Goal: Task Accomplishment & Management: Use online tool/utility

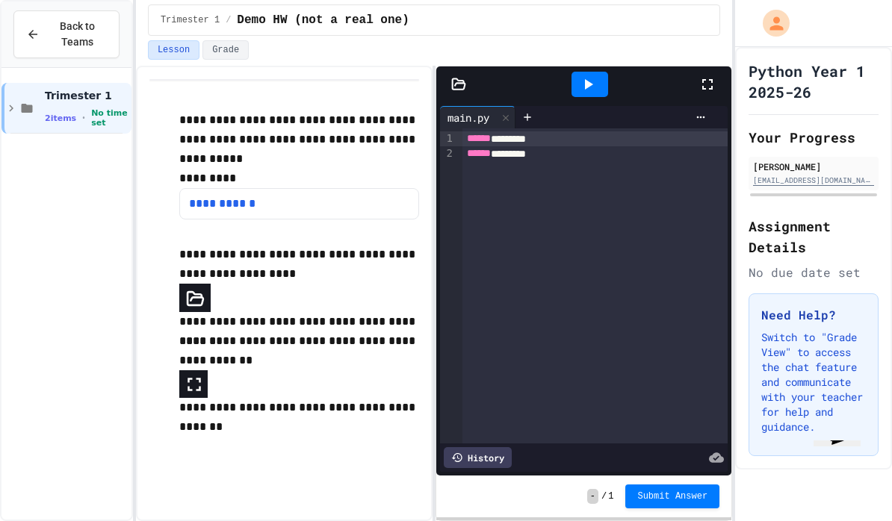
scroll to position [6, 0]
click at [27, 102] on icon at bounding box center [27, 108] width 18 height 13
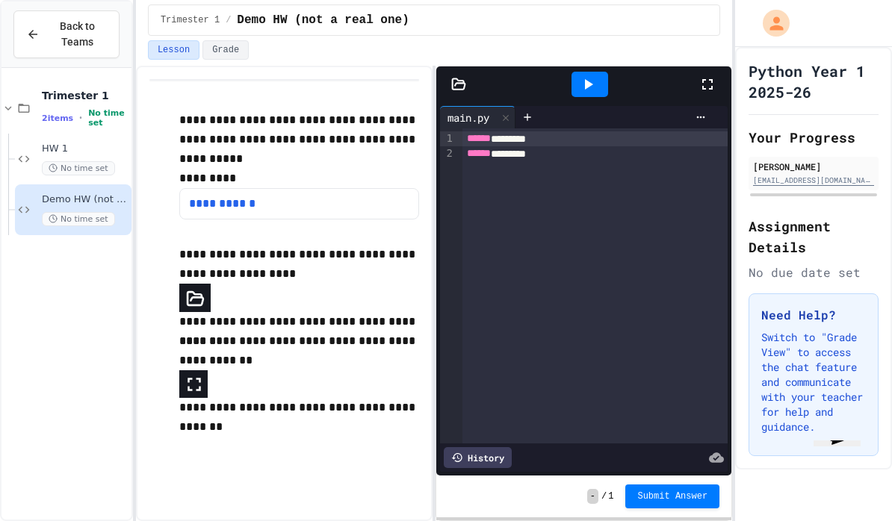
click at [27, 102] on icon at bounding box center [24, 108] width 18 height 13
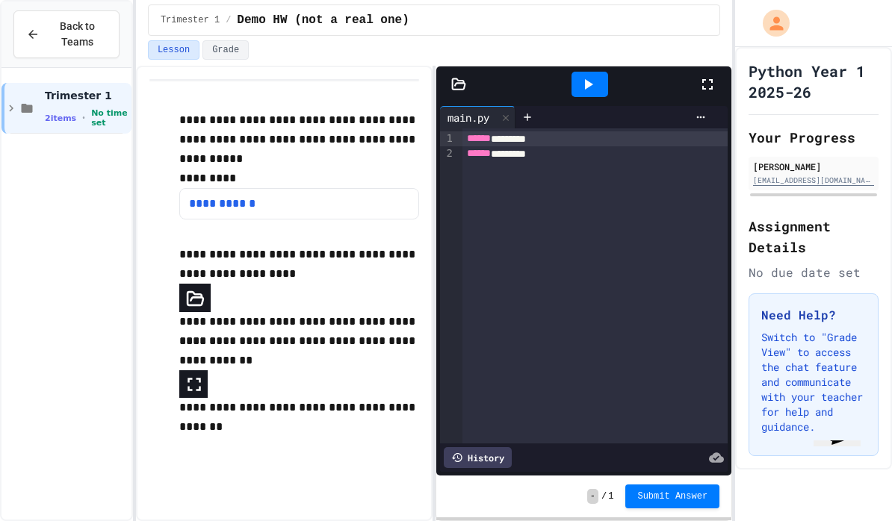
click at [25, 104] on icon at bounding box center [27, 108] width 11 height 9
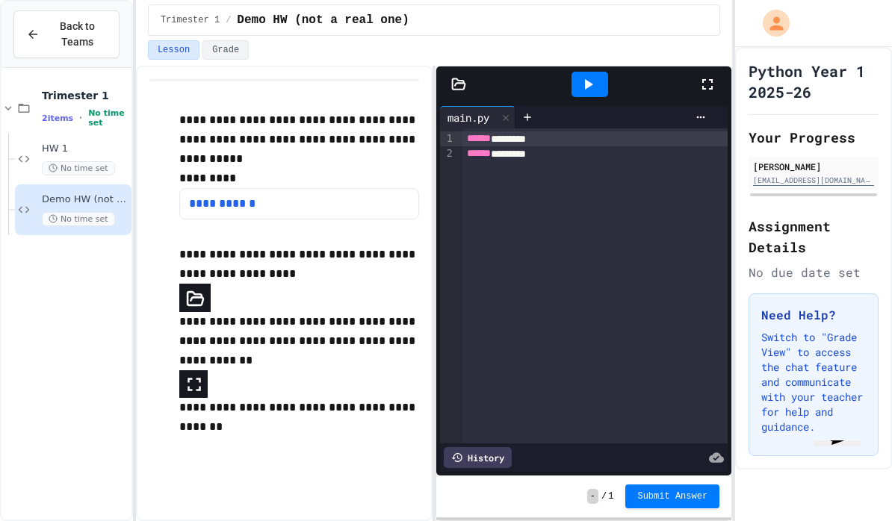
click at [46, 170] on div "HW 1 No time set" at bounding box center [73, 159] width 117 height 51
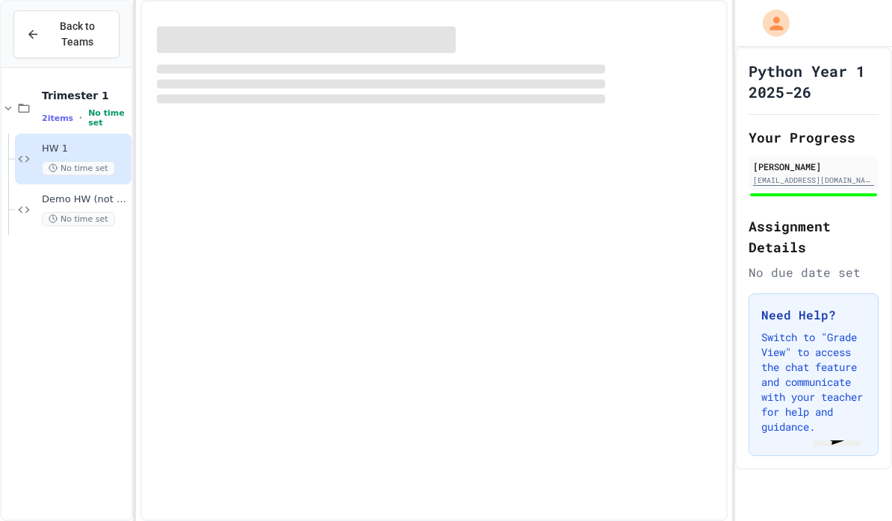
click at [46, 169] on div "HW 1 No time set" at bounding box center [73, 159] width 117 height 51
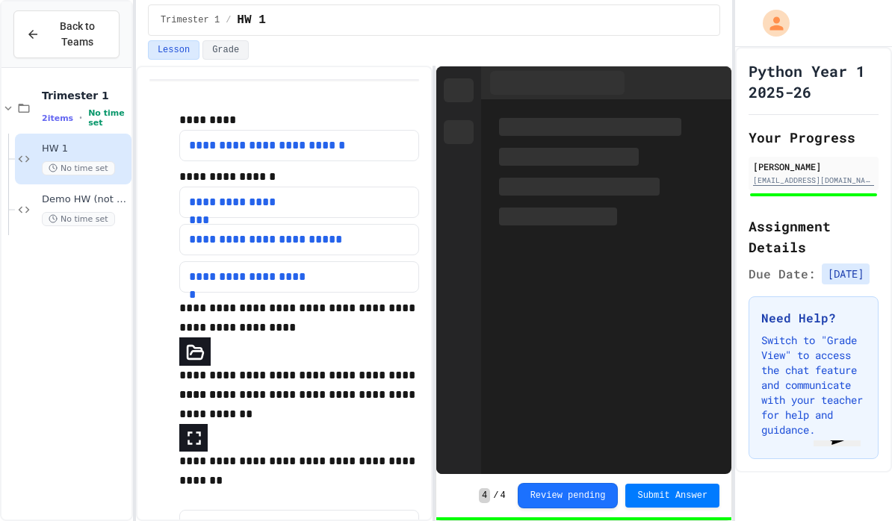
scroll to position [61, 0]
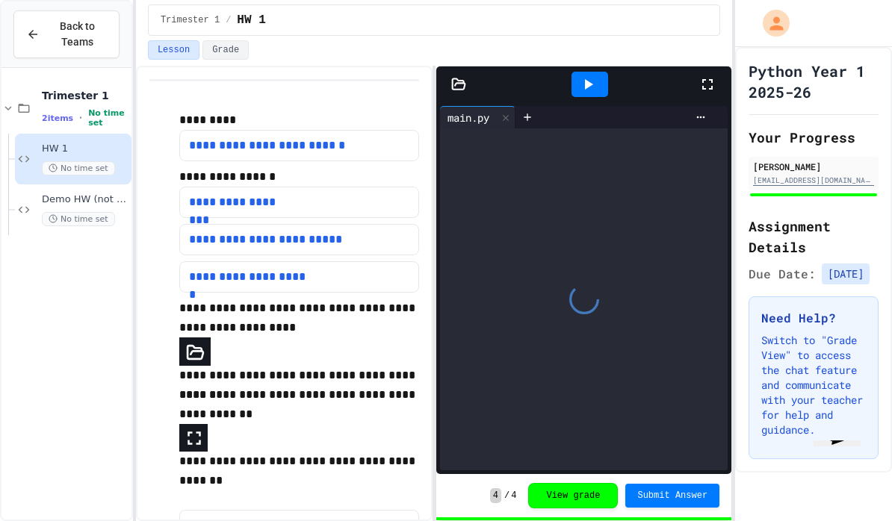
click at [693, 490] on span "Submit Answer" at bounding box center [672, 496] width 70 height 12
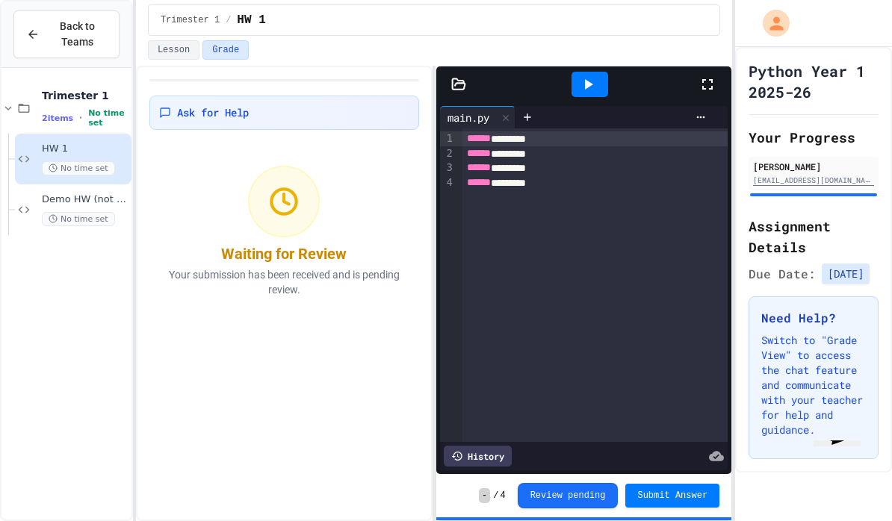
click at [595, 492] on button "Review pending" at bounding box center [568, 495] width 101 height 25
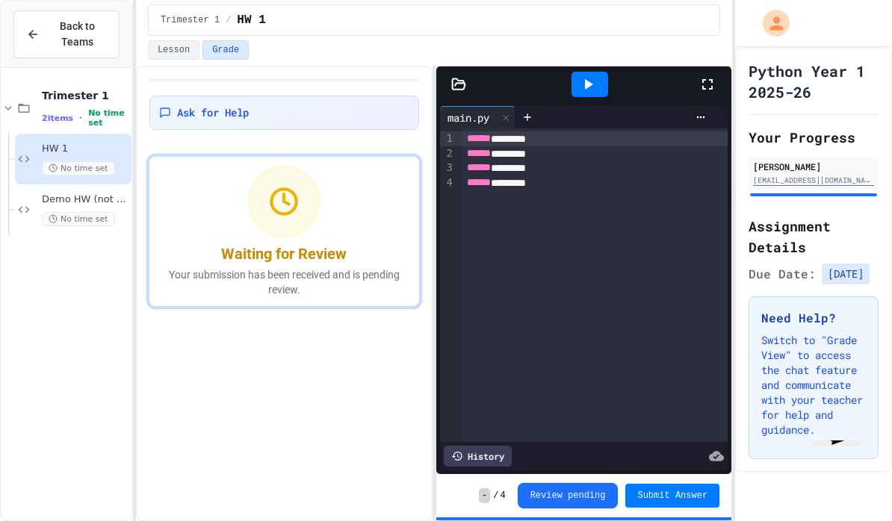
click at [598, 493] on button "Review pending" at bounding box center [568, 495] width 101 height 25
click at [597, 499] on button "Review pending" at bounding box center [568, 495] width 101 height 25
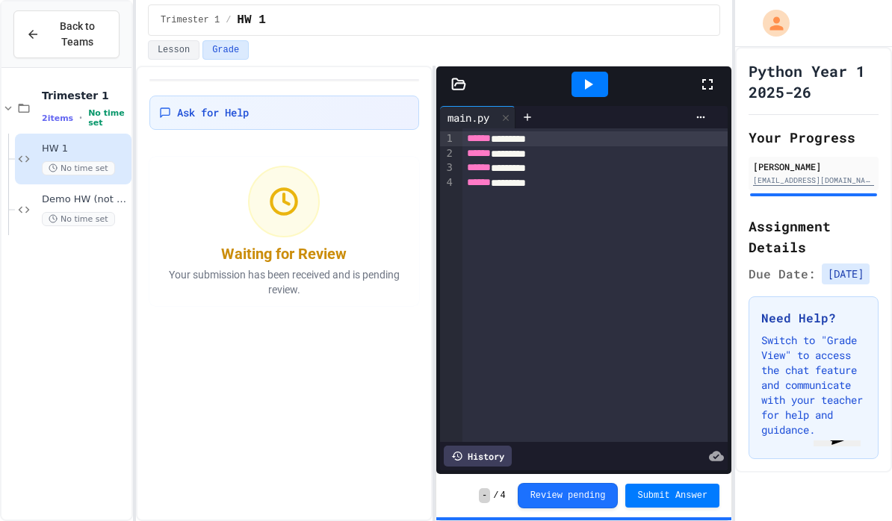
click at [698, 159] on div "****** ******** ****** ******** ****** ******** ****** ********" at bounding box center [594, 285] width 265 height 314
click at [684, 497] on span "Submit Answer" at bounding box center [672, 496] width 70 height 12
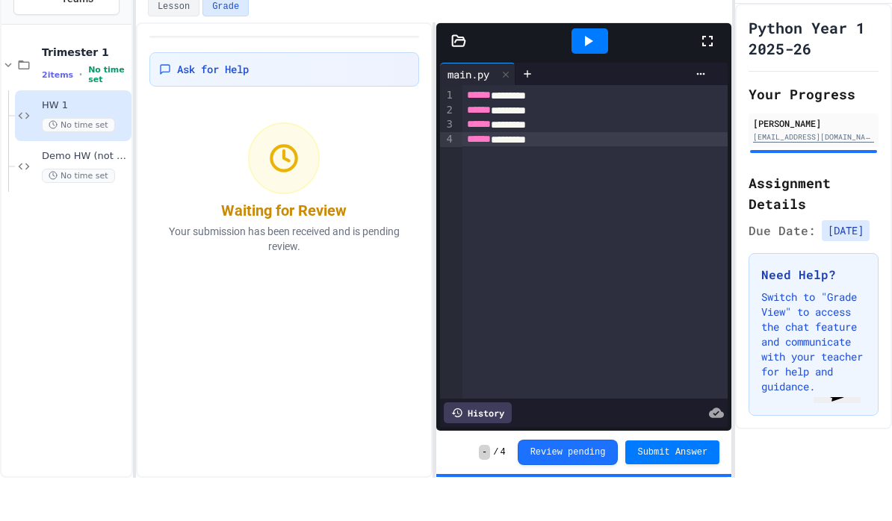
click at [2, 134] on div "Trimester 1 2 items • No time set HW 1 No time set Demo HW (not a real one) No …" at bounding box center [66, 159] width 130 height 170
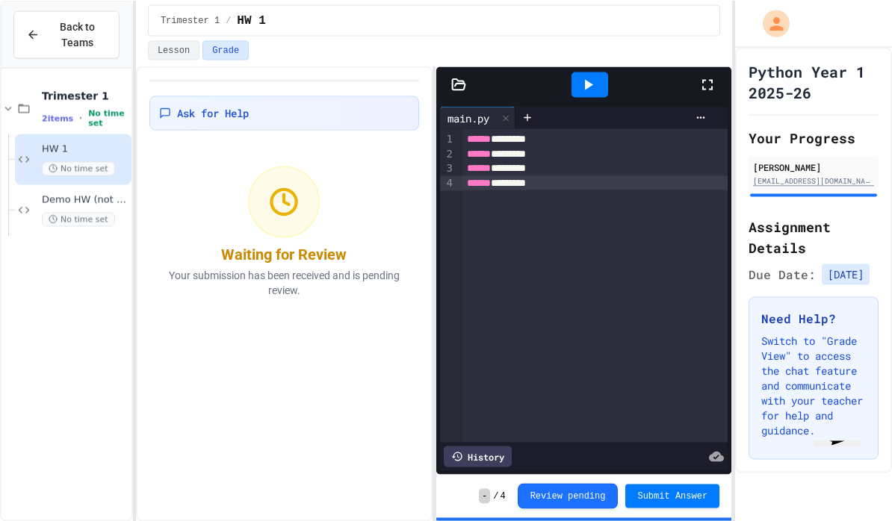
scroll to position [40, 0]
click at [184, 105] on span "Ask for Help" at bounding box center [213, 112] width 72 height 15
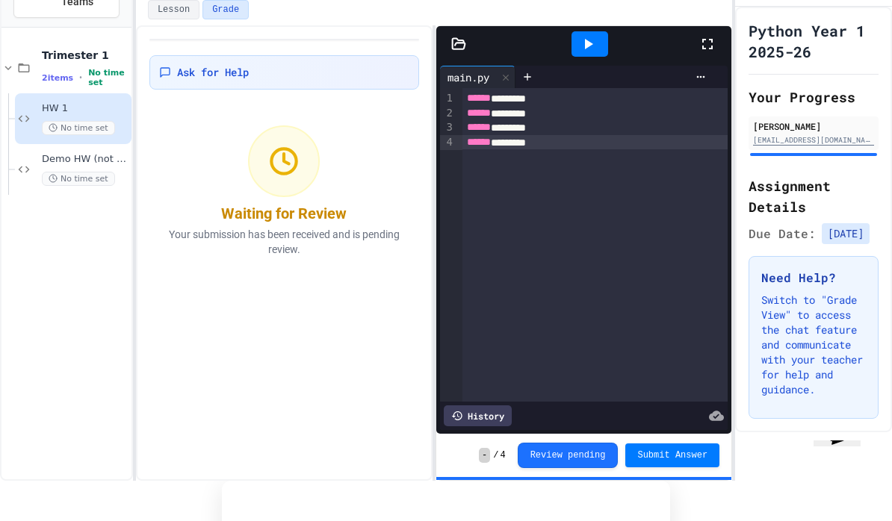
click at [651, 123] on div "****** ********" at bounding box center [594, 127] width 265 height 15
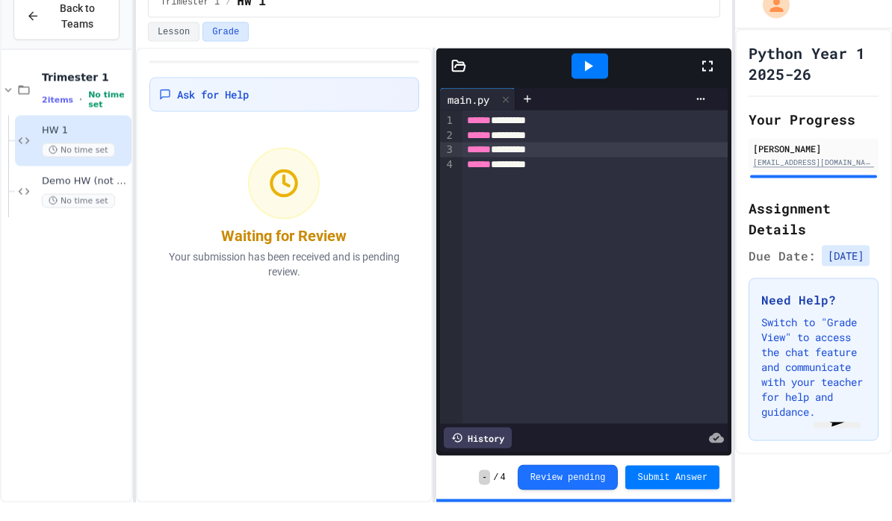
click at [155, 40] on div "Lesson Grade" at bounding box center [434, 52] width 596 height 25
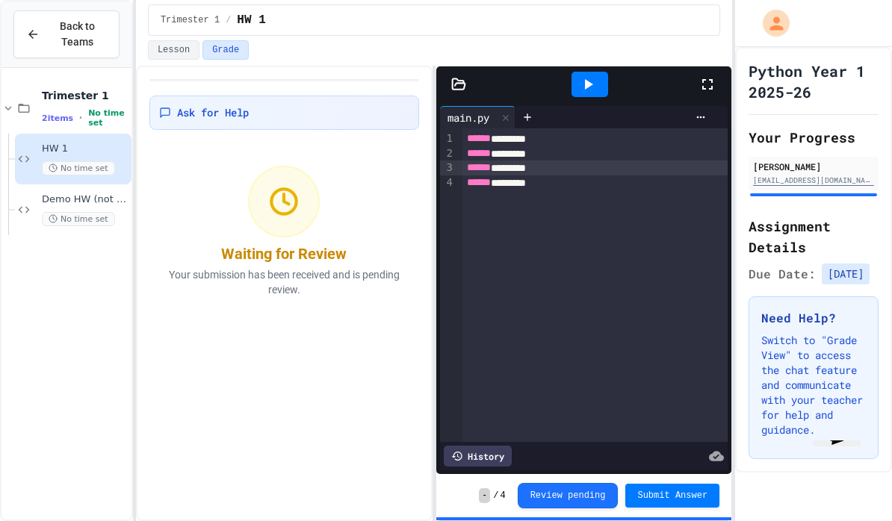
click at [168, 40] on button "Lesson" at bounding box center [174, 49] width 52 height 19
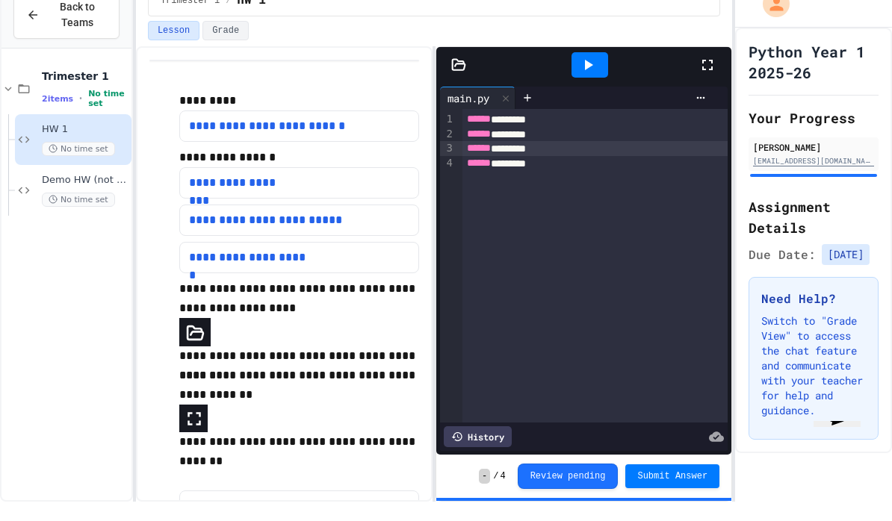
click at [539, 106] on div at bounding box center [527, 117] width 24 height 22
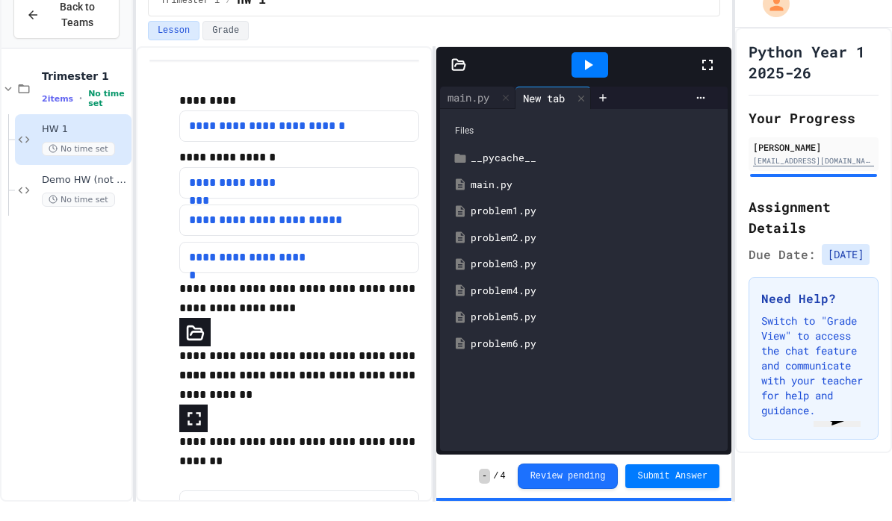
click at [584, 114] on icon at bounding box center [581, 117] width 6 height 6
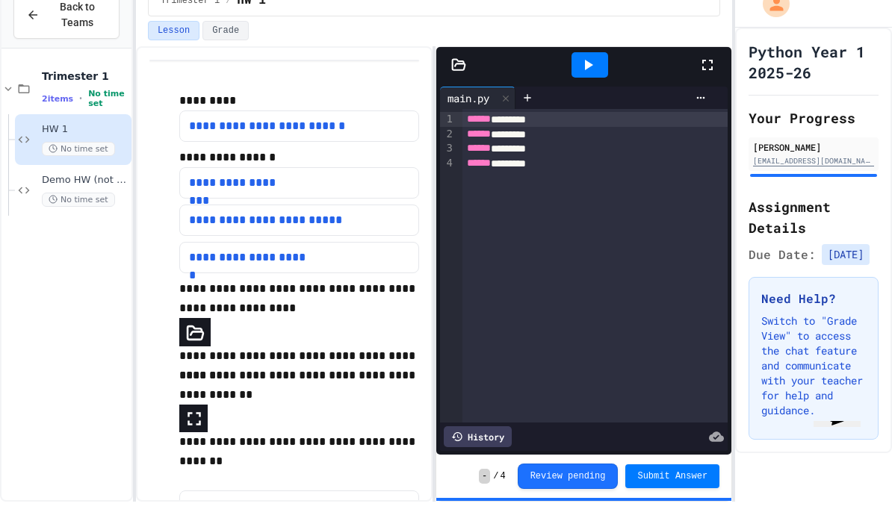
click at [699, 111] on icon at bounding box center [701, 117] width 12 height 12
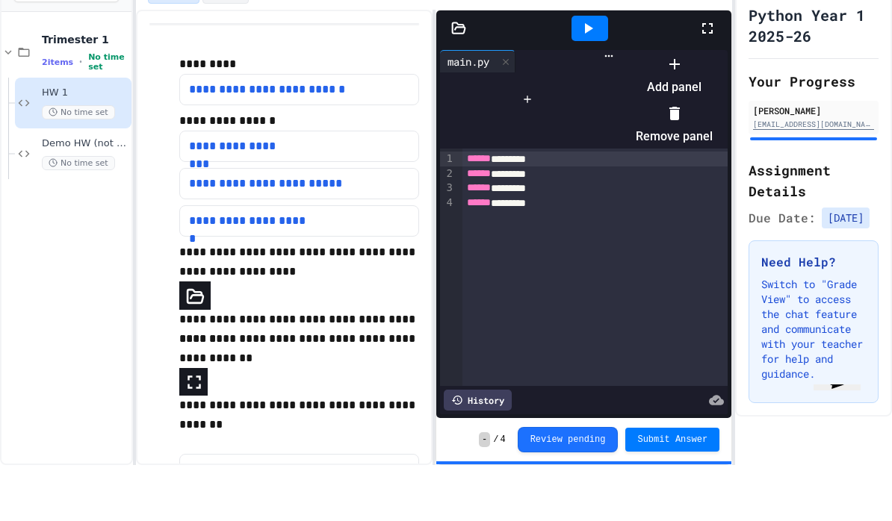
scroll to position [61, 0]
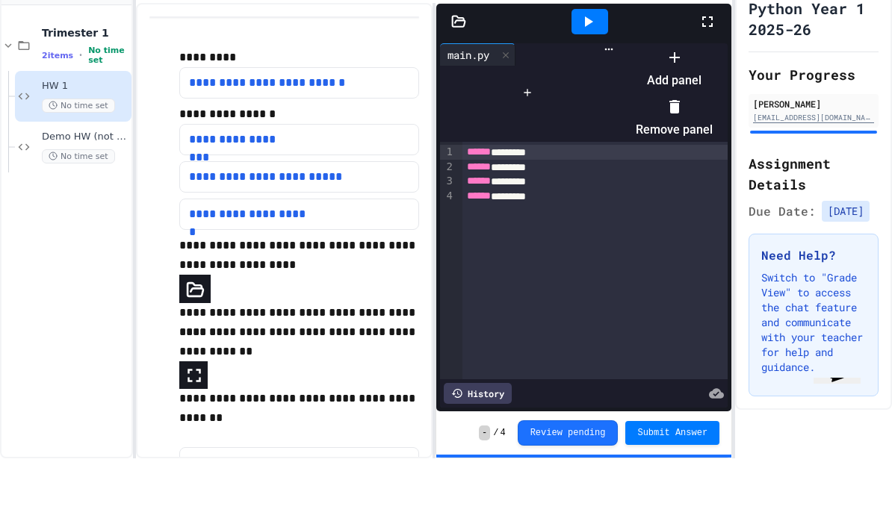
click at [621, 108] on div at bounding box center [667, 108] width 92 height 0
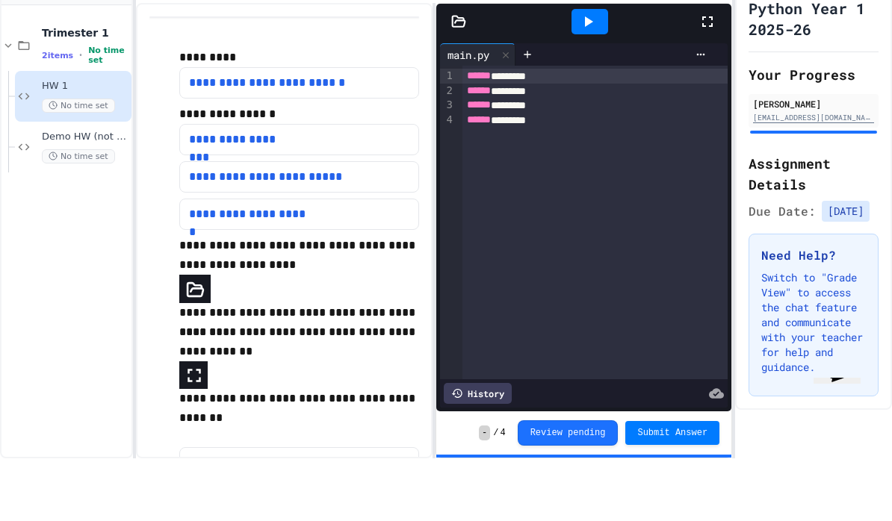
click at [586, 483] on button "Review pending" at bounding box center [568, 495] width 101 height 25
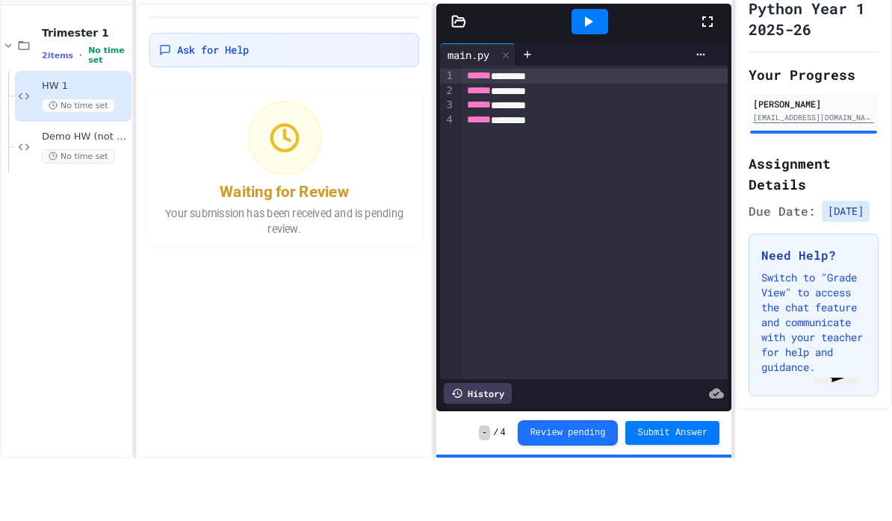
click at [583, 483] on button "Review pending" at bounding box center [568, 495] width 101 height 25
click at [852, 381] on icon "Chat widget" at bounding box center [837, 365] width 30 height 32
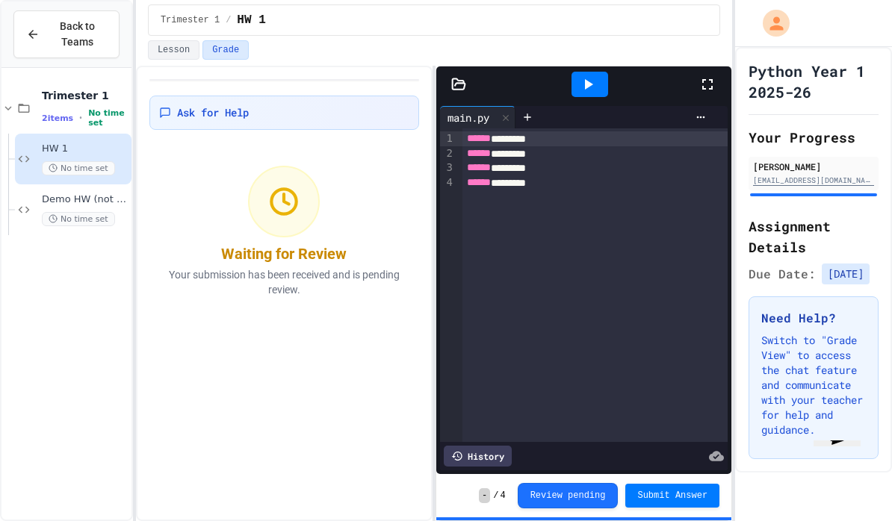
click at [163, 49] on button "Lesson" at bounding box center [174, 49] width 52 height 19
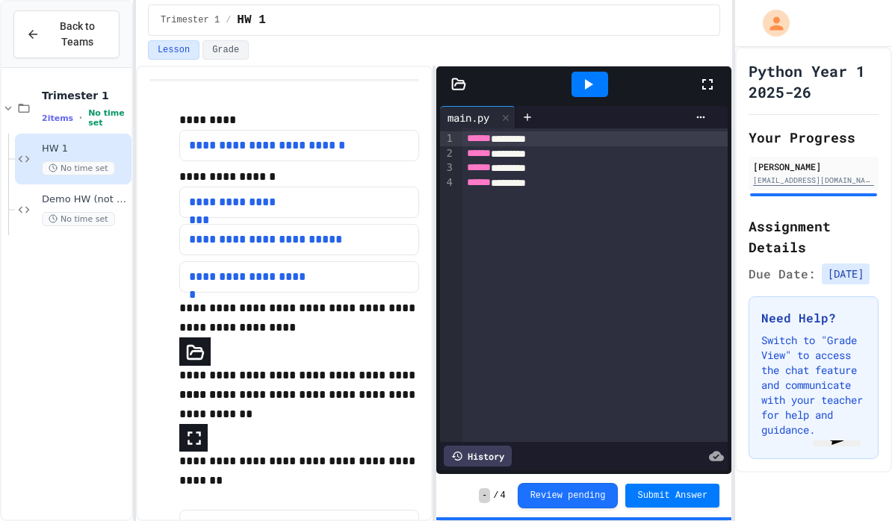
click at [219, 45] on button "Grade" at bounding box center [225, 49] width 46 height 19
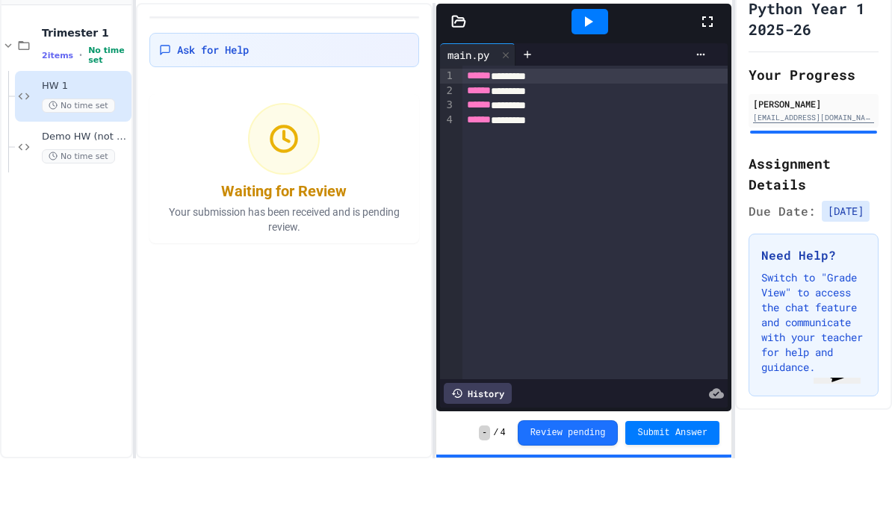
scroll to position [61, 0]
click at [808, 357] on div "Python Year 1 2025-26 Your Progress QIMO WANG [EMAIL_ADDRESS][DOMAIN_NAME] Assi…" at bounding box center [813, 260] width 157 height 426
click at [807, 357] on div "Python Year 1 2025-26 Your Progress QIMO WANG [EMAIL_ADDRESS][DOMAIN_NAME] Assi…" at bounding box center [813, 260] width 157 height 426
click at [501, 446] on div "History" at bounding box center [478, 456] width 68 height 21
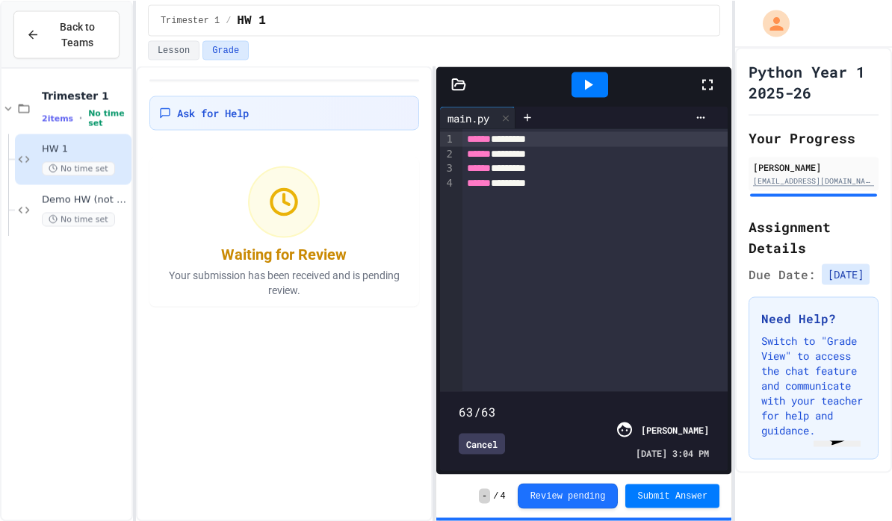
scroll to position [36, 0]
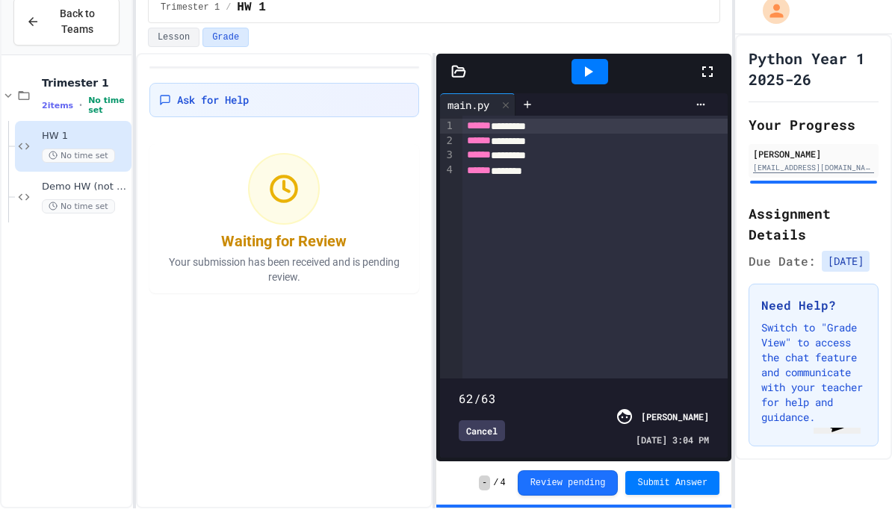
type input "**"
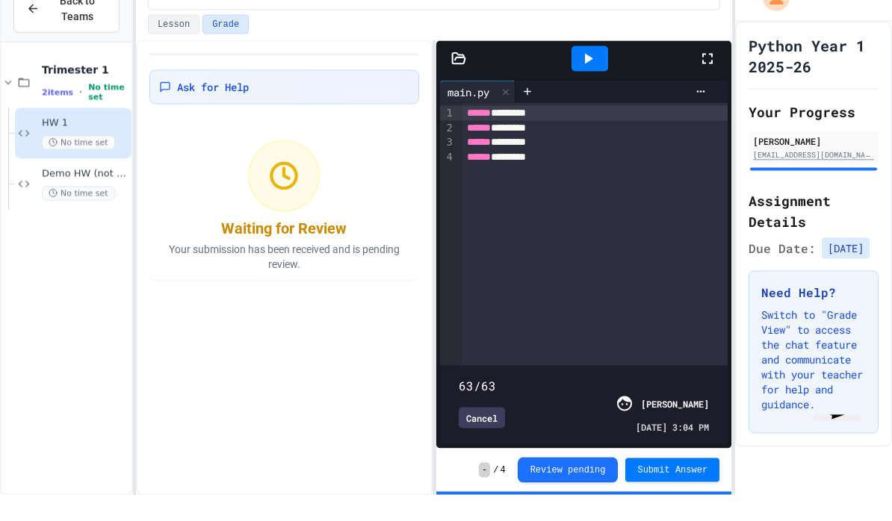
click at [485, 435] on div "Cancel" at bounding box center [482, 443] width 46 height 21
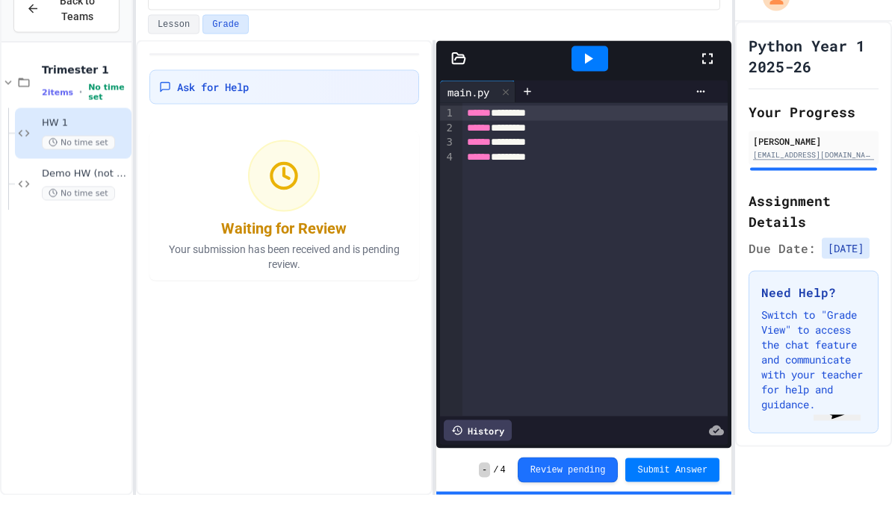
click at [713, 106] on div "main.py" at bounding box center [584, 117] width 288 height 22
click at [704, 111] on icon at bounding box center [701, 117] width 12 height 12
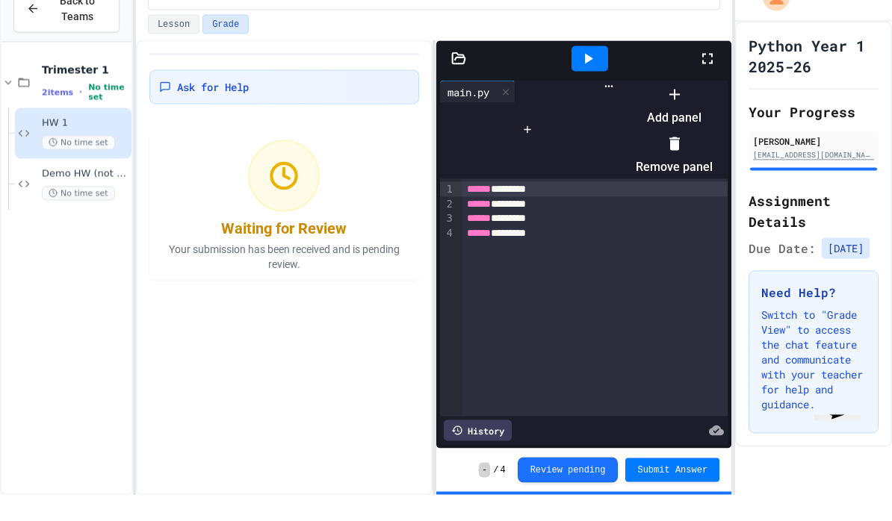
click at [650, 108] on div at bounding box center [667, 108] width 92 height 0
